Goal: Task Accomplishment & Management: Manage account settings

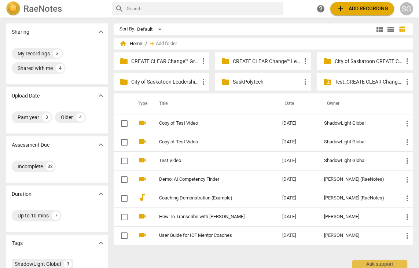
click at [411, 5] on div "SG" at bounding box center [406, 8] width 13 height 13
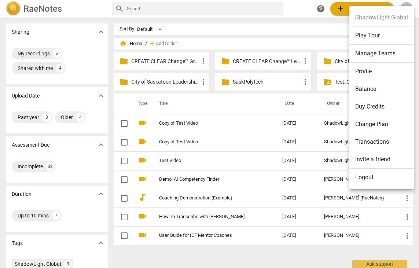
click at [368, 95] on li "Balance" at bounding box center [381, 89] width 65 height 18
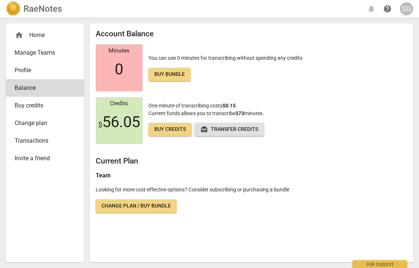
click at [170, 73] on span "Buy bundle" at bounding box center [169, 74] width 30 height 7
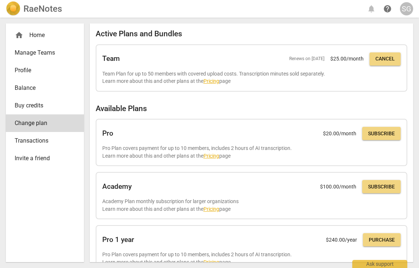
click at [36, 102] on span "Buy credits" at bounding box center [42, 105] width 55 height 9
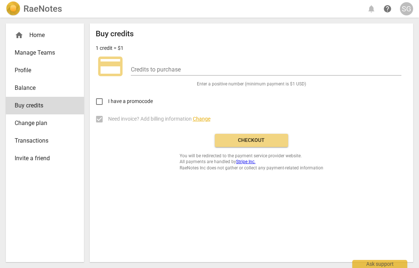
click at [33, 88] on span "Balance" at bounding box center [42, 88] width 55 height 9
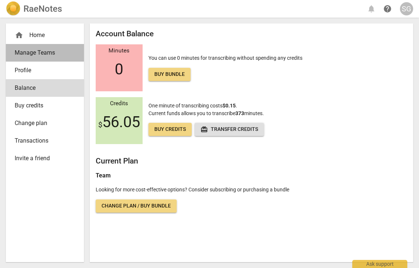
click at [54, 55] on span "Manage Teams" at bounding box center [42, 52] width 55 height 9
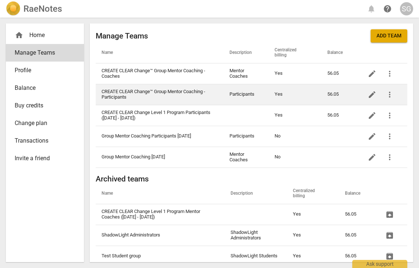
click at [172, 92] on td "CREATE CLEAR Change™ Group Mentor Coaching - Participants" at bounding box center [160, 94] width 128 height 21
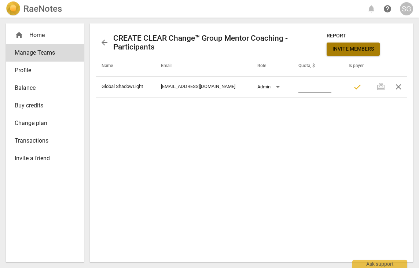
click at [339, 51] on span "Invite members" at bounding box center [353, 48] width 41 height 7
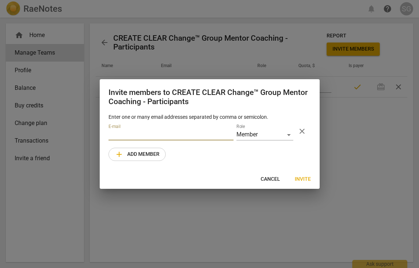
click at [133, 136] on input "email" at bounding box center [171, 135] width 125 height 11
paste input "[PERSON_NAME][EMAIL_ADDRESS][DOMAIN_NAME]"
type input "[PERSON_NAME][EMAIL_ADDRESS][DOMAIN_NAME]"
click at [152, 154] on span "add Add member" at bounding box center [137, 154] width 45 height 9
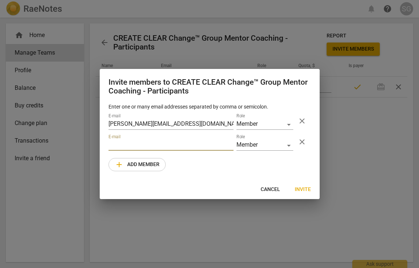
click at [148, 143] on input "email" at bounding box center [171, 145] width 125 height 11
paste input "[EMAIL_ADDRESS][DOMAIN_NAME]"
type input "[EMAIL_ADDRESS][DOMAIN_NAME]"
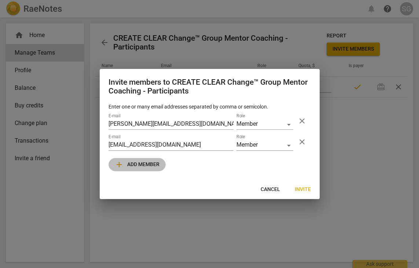
click at [157, 163] on span "add Add member" at bounding box center [137, 164] width 45 height 9
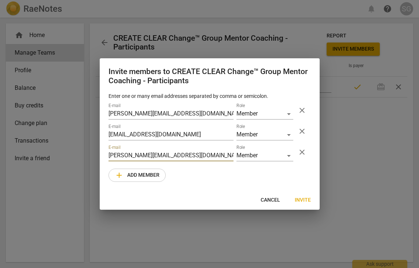
type input "[PERSON_NAME][EMAIL_ADDRESS][DOMAIN_NAME]"
click at [159, 174] on span "add Add member" at bounding box center [137, 175] width 45 height 9
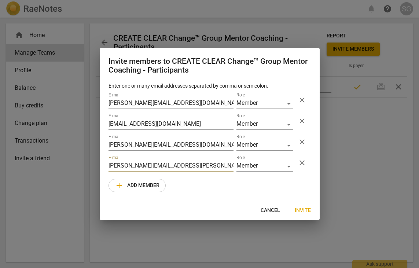
type input "[PERSON_NAME][EMAIL_ADDRESS][PERSON_NAME][DOMAIN_NAME]"
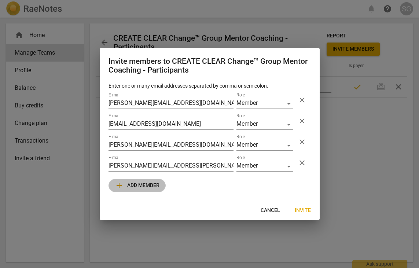
click at [155, 185] on span "add Add member" at bounding box center [137, 185] width 45 height 9
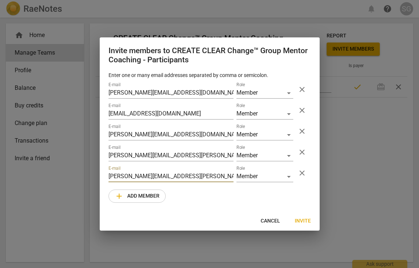
type input "[PERSON_NAME][EMAIL_ADDRESS][PERSON_NAME][DOMAIN_NAME]"
click at [304, 219] on span "Invite" at bounding box center [303, 220] width 16 height 7
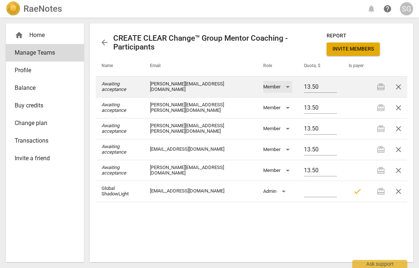
click at [278, 87] on div "Member" at bounding box center [277, 87] width 29 height 12
click at [278, 87] on li "Member" at bounding box center [270, 87] width 33 height 18
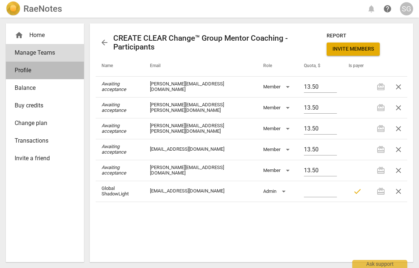
click at [33, 71] on span "Profile" at bounding box center [42, 70] width 55 height 9
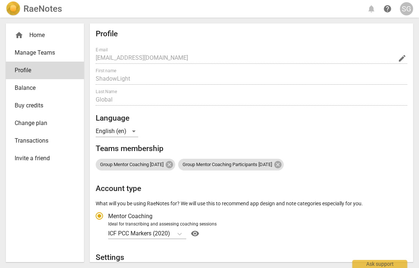
radio input "false"
click at [38, 55] on span "Manage Teams" at bounding box center [42, 52] width 55 height 9
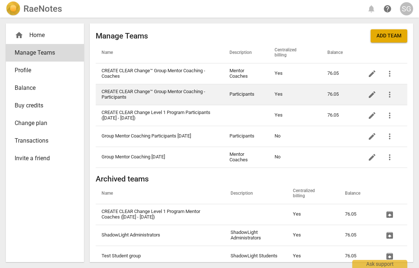
click at [184, 91] on td "CREATE CLEAR Change™ Group Mentor Coaching - Participants" at bounding box center [160, 94] width 128 height 21
